Goal: Task Accomplishment & Management: Manage account settings

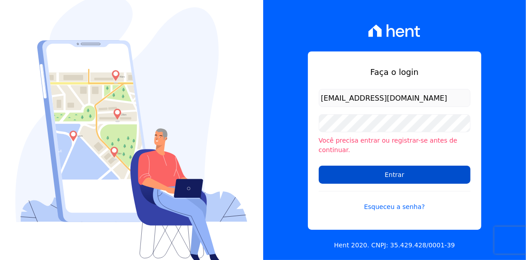
click at [388, 169] on input "Entrar" at bounding box center [395, 175] width 152 height 18
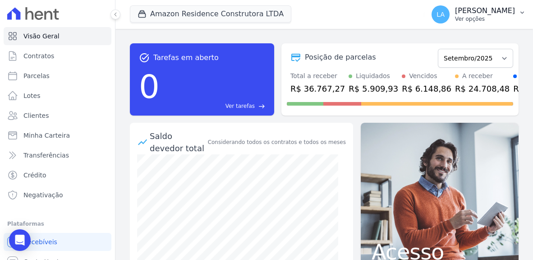
click at [522, 13] on icon "button" at bounding box center [522, 12] width 7 height 7
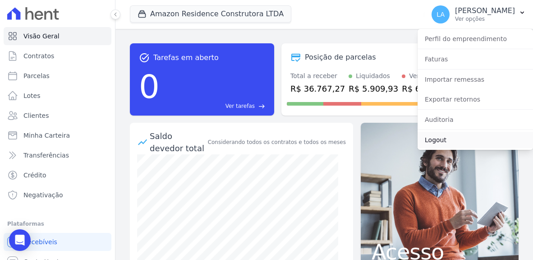
click at [440, 139] on link "Logout" at bounding box center [476, 140] width 116 height 16
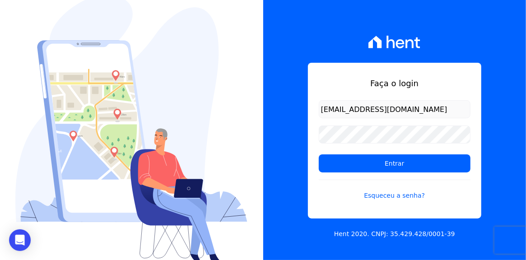
type input "[EMAIL_ADDRESS][DOMAIN_NAME]"
